Goal: Task Accomplishment & Management: Use online tool/utility

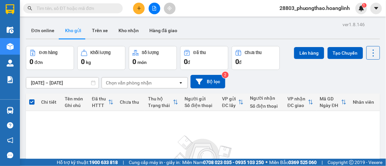
click at [69, 8] on input "text" at bounding box center [76, 8] width 78 height 7
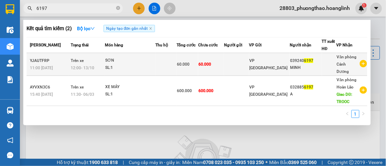
type input "6197"
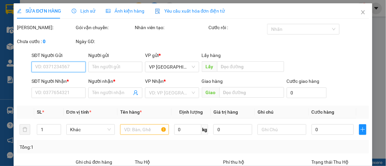
type input "0392406197"
type input "MINH"
type input "0"
type input "60.000"
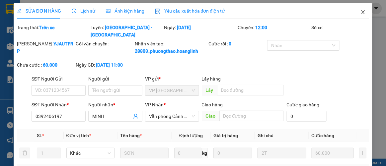
click at [361, 12] on icon "close" at bounding box center [363, 12] width 5 height 5
